Goal: Task Accomplishment & Management: Use online tool/utility

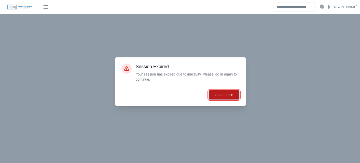
click at [227, 94] on button "Go to Login" at bounding box center [223, 95] width 31 height 10
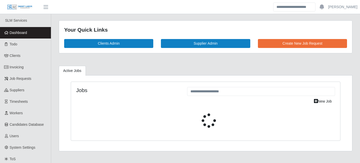
select select "****"
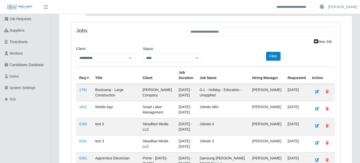
scroll to position [60, 0]
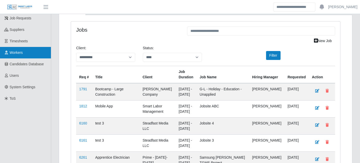
click at [24, 51] on link "Workers" at bounding box center [25, 52] width 51 height 11
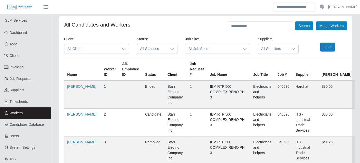
click at [274, 48] on span "All Suppliers" at bounding box center [273, 48] width 30 height 9
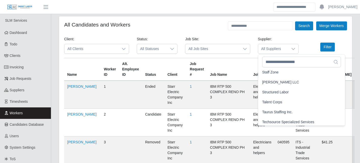
scroll to position [1039, 0]
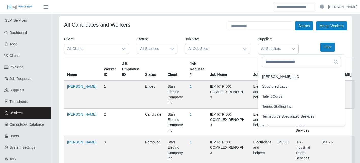
click at [282, 103] on li "Taurus Staffing Inc." at bounding box center [301, 106] width 85 height 9
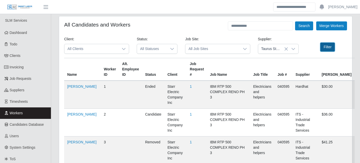
click at [328, 47] on button "Filter" at bounding box center [327, 46] width 15 height 9
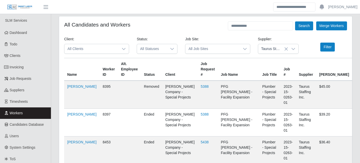
click at [174, 47] on icon at bounding box center [172, 49] width 4 height 4
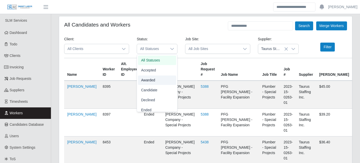
click at [168, 77] on li "Awarded" at bounding box center [157, 79] width 38 height 9
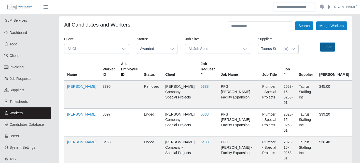
click at [322, 48] on button "Filter" at bounding box center [327, 46] width 15 height 9
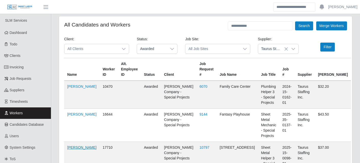
click at [77, 145] on link "Kindaro Kilinton" at bounding box center [81, 147] width 29 height 4
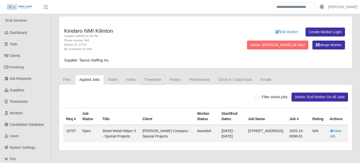
click at [157, 81] on link "Timesheet" at bounding box center [152, 80] width 25 height 10
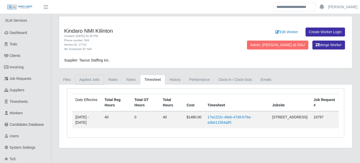
click at [95, 78] on link "Applied Jobs" at bounding box center [89, 80] width 29 height 10
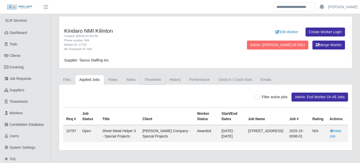
click at [157, 80] on link "Timesheet" at bounding box center [152, 80] width 25 height 10
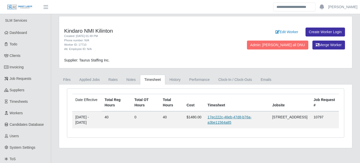
click at [236, 115] on link "17ec222c-46eb-47d8-b76a-a3be11564a85" at bounding box center [229, 119] width 44 height 9
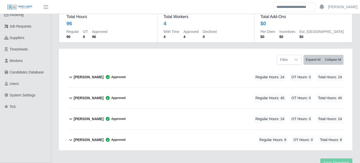
scroll to position [53, 0]
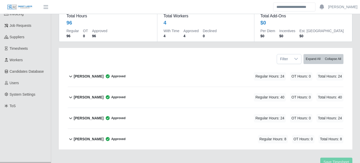
click at [70, 97] on icon at bounding box center [71, 97] width 6 height 6
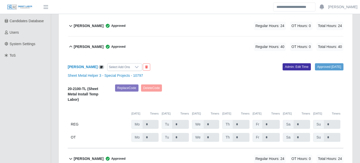
scroll to position [102, 0]
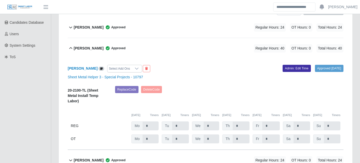
click at [72, 48] on icon at bounding box center [70, 48] width 3 height 2
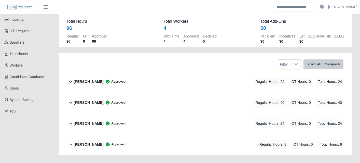
scroll to position [0, 0]
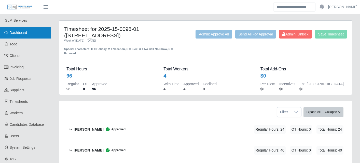
click at [22, 32] on span "Dashboard" at bounding box center [19, 33] width 18 height 4
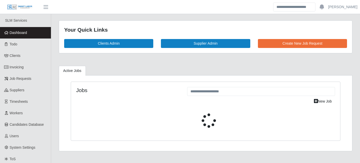
select select "****"
